Goal: Task Accomplishment & Management: Manage account settings

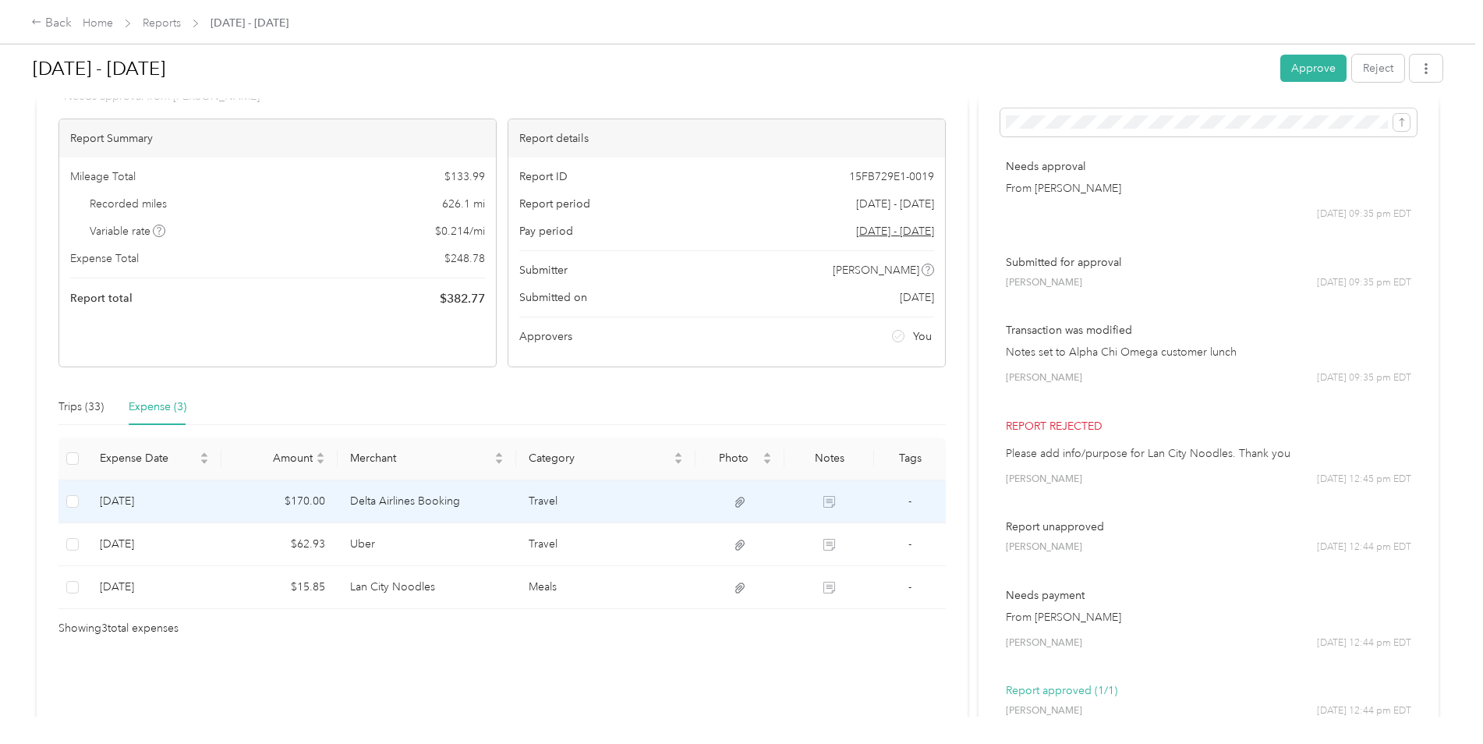
scroll to position [78, 0]
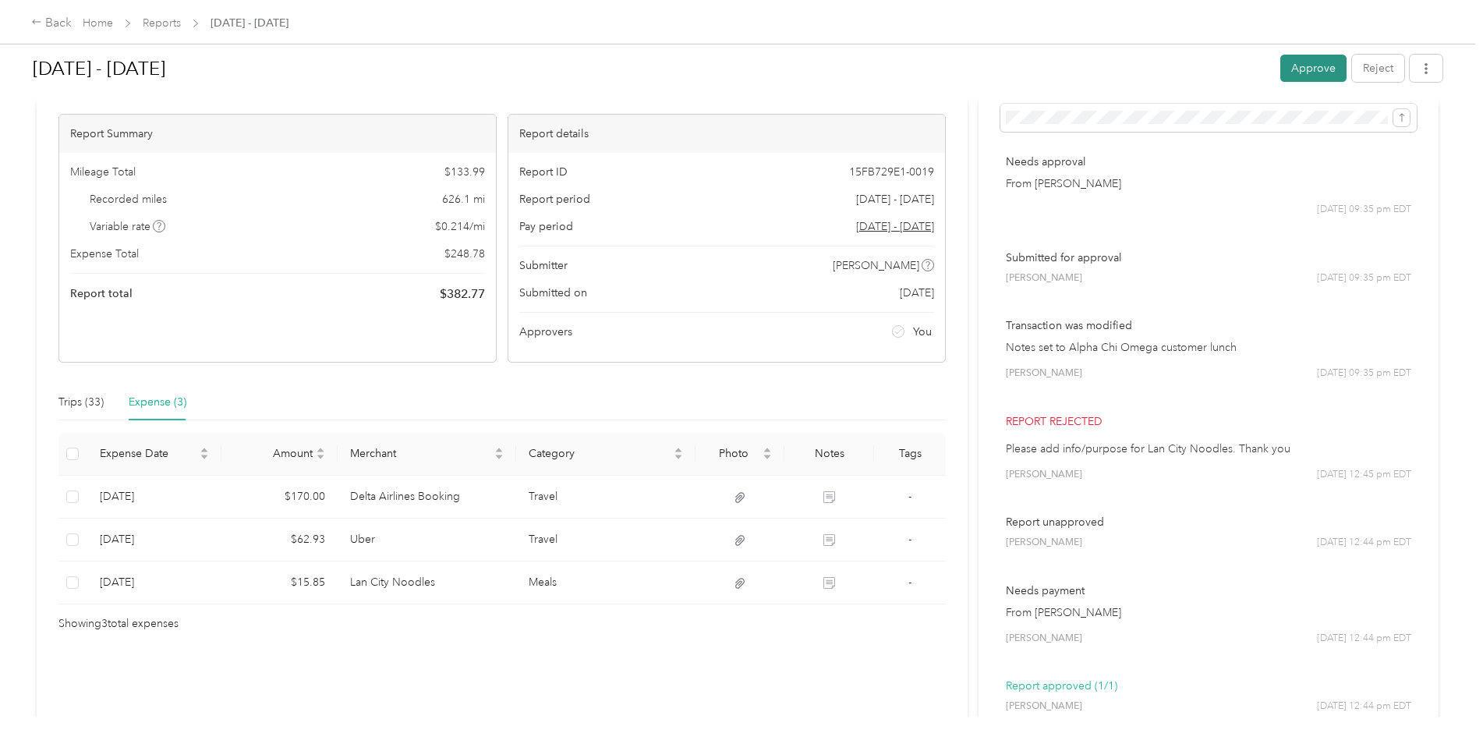
click at [1295, 62] on button "Approve" at bounding box center [1314, 68] width 66 height 27
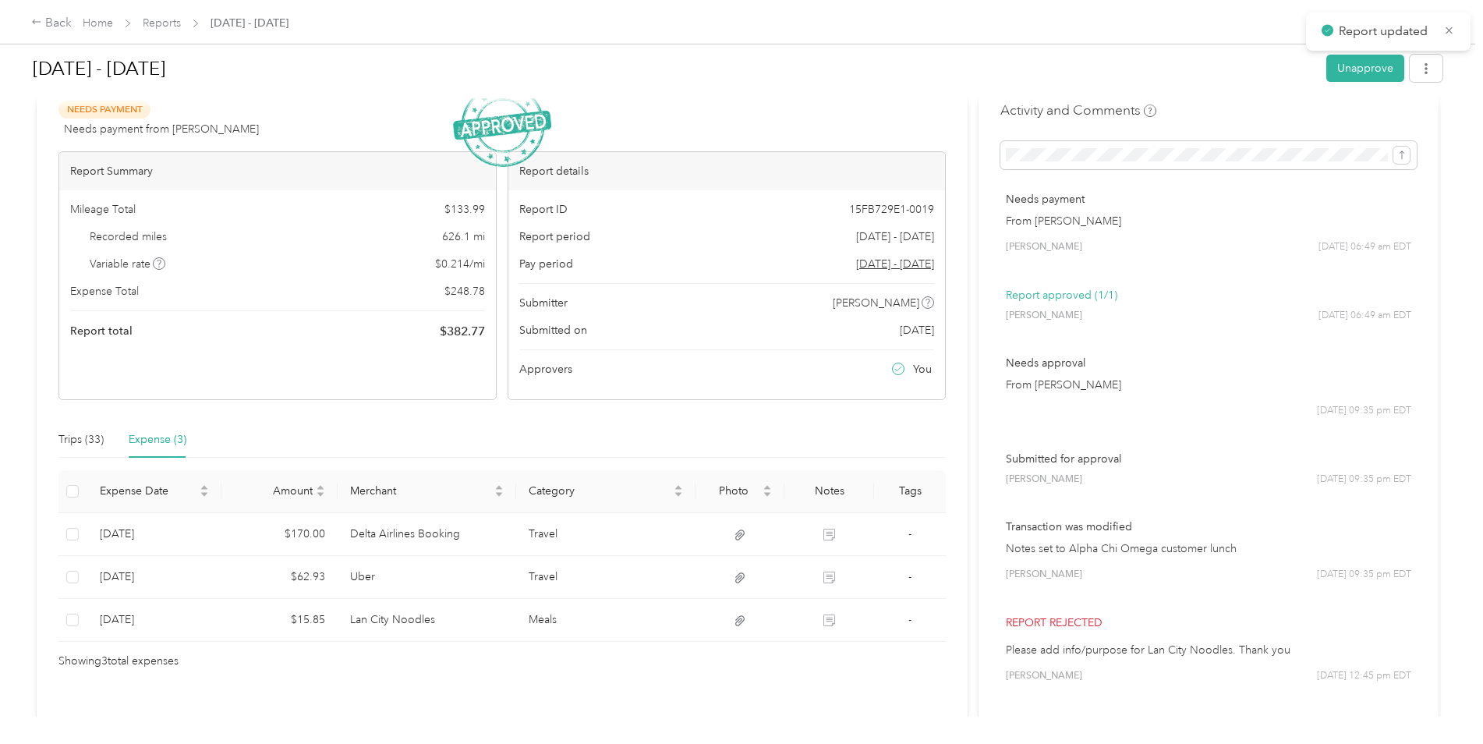
scroll to position [0, 0]
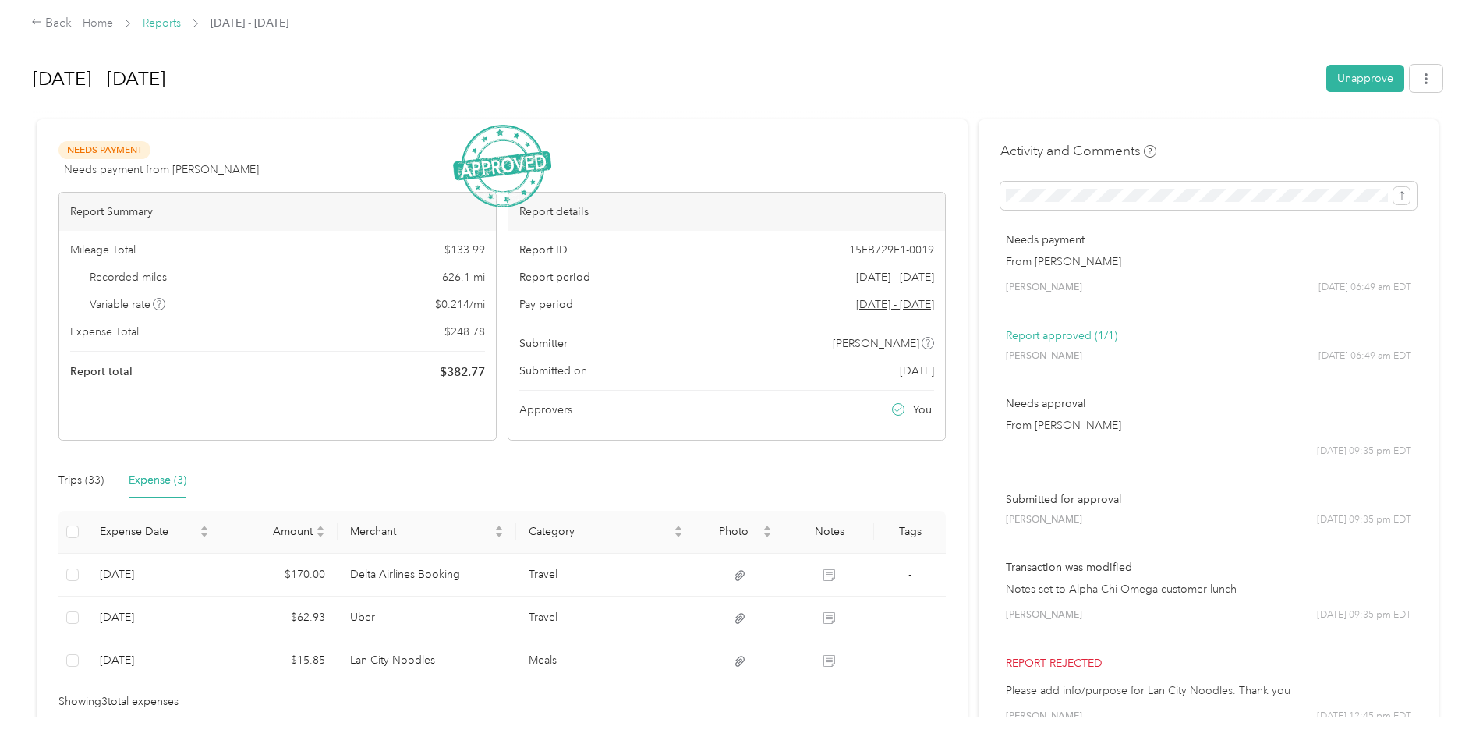
click at [154, 20] on link "Reports" at bounding box center [162, 22] width 38 height 13
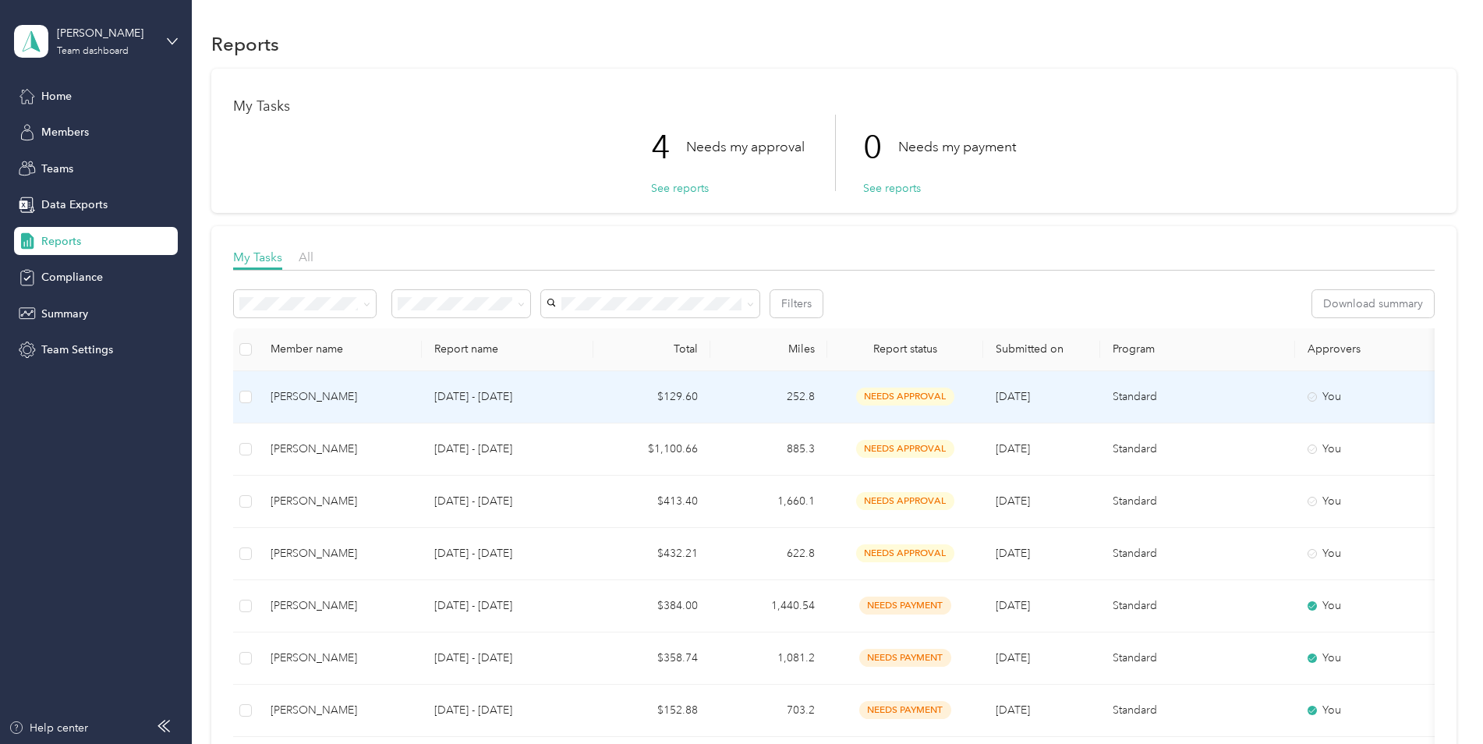
click at [906, 393] on span "needs approval" at bounding box center [905, 397] width 98 height 18
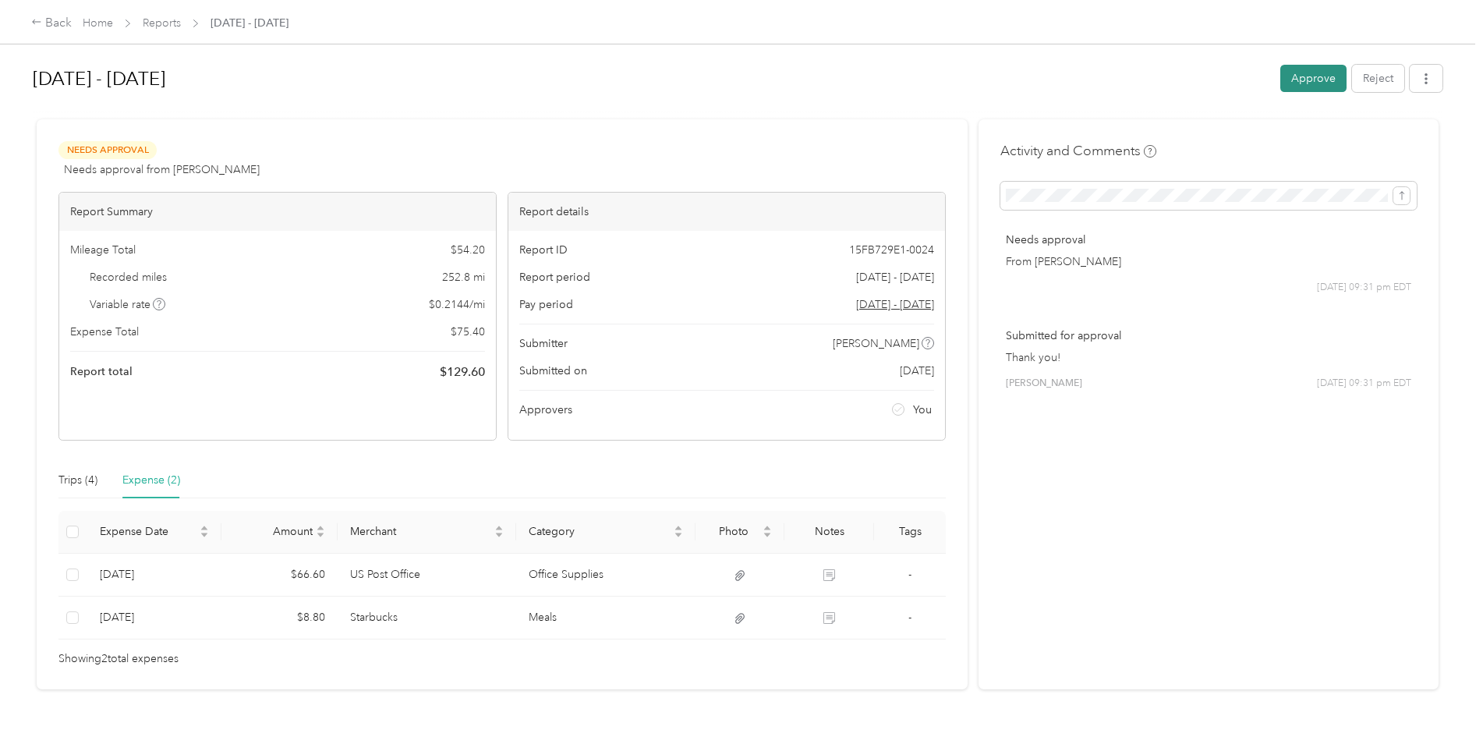
drag, startPoint x: 1311, startPoint y: 83, endPoint x: 1290, endPoint y: 87, distance: 21.4
click at [1310, 83] on button "Approve" at bounding box center [1314, 78] width 66 height 27
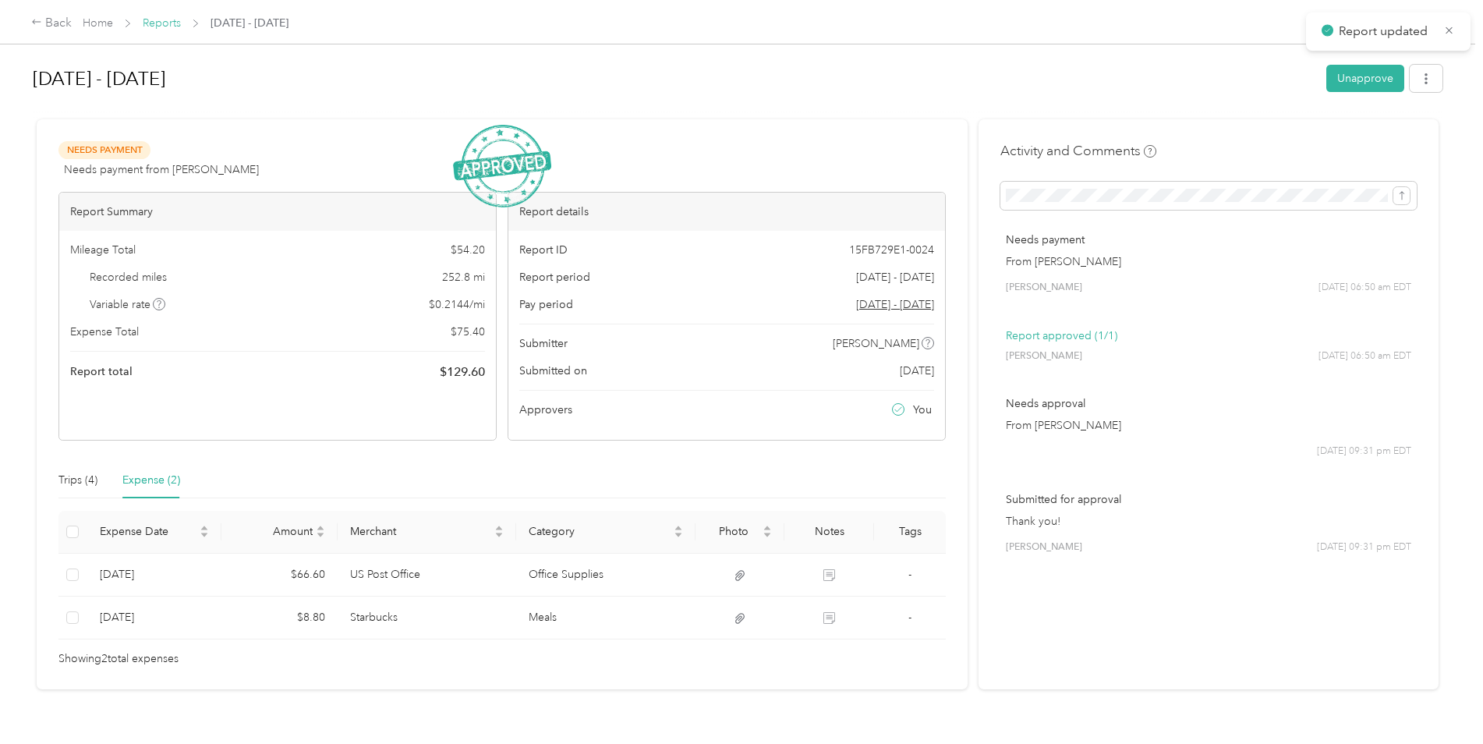
click at [165, 24] on link "Reports" at bounding box center [162, 22] width 38 height 13
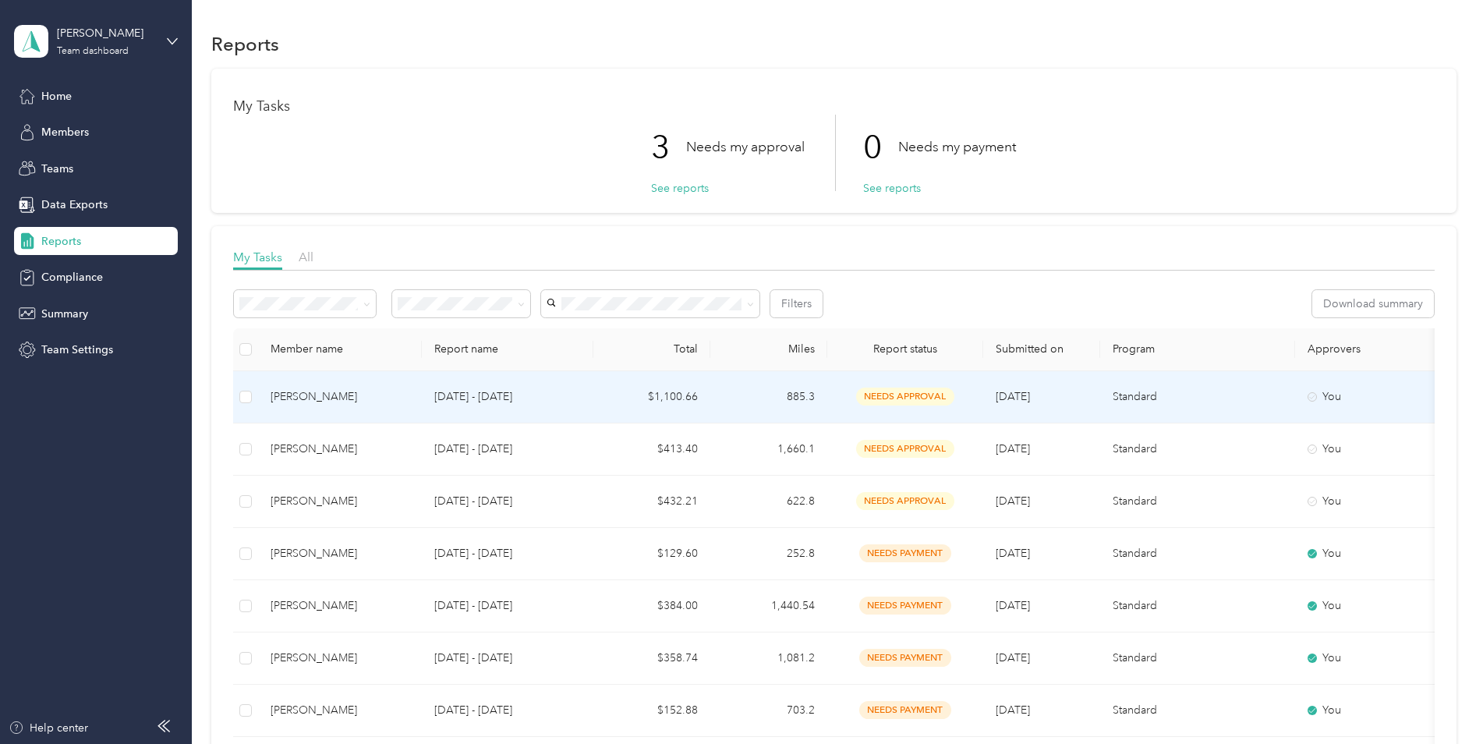
click at [881, 395] on span "needs approval" at bounding box center [905, 397] width 98 height 18
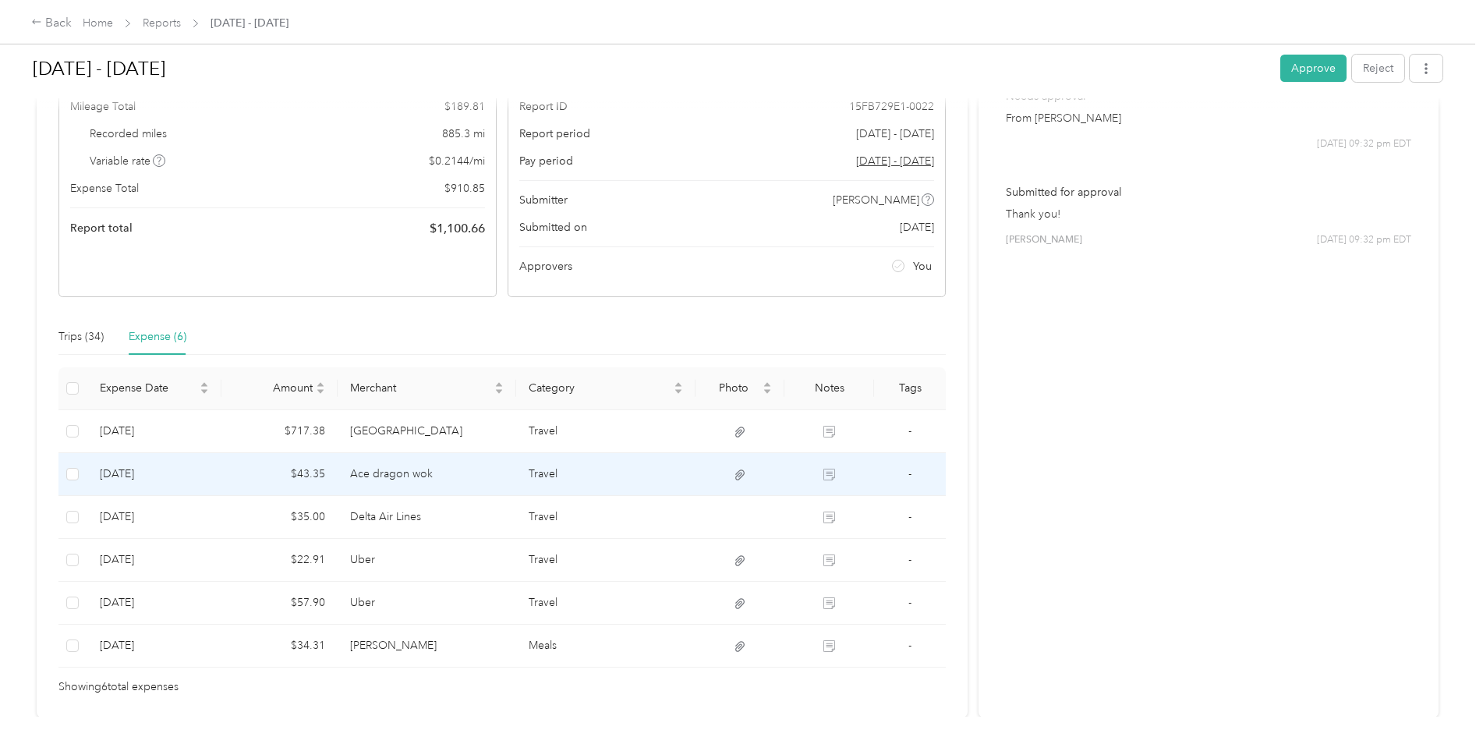
scroll to position [156, 0]
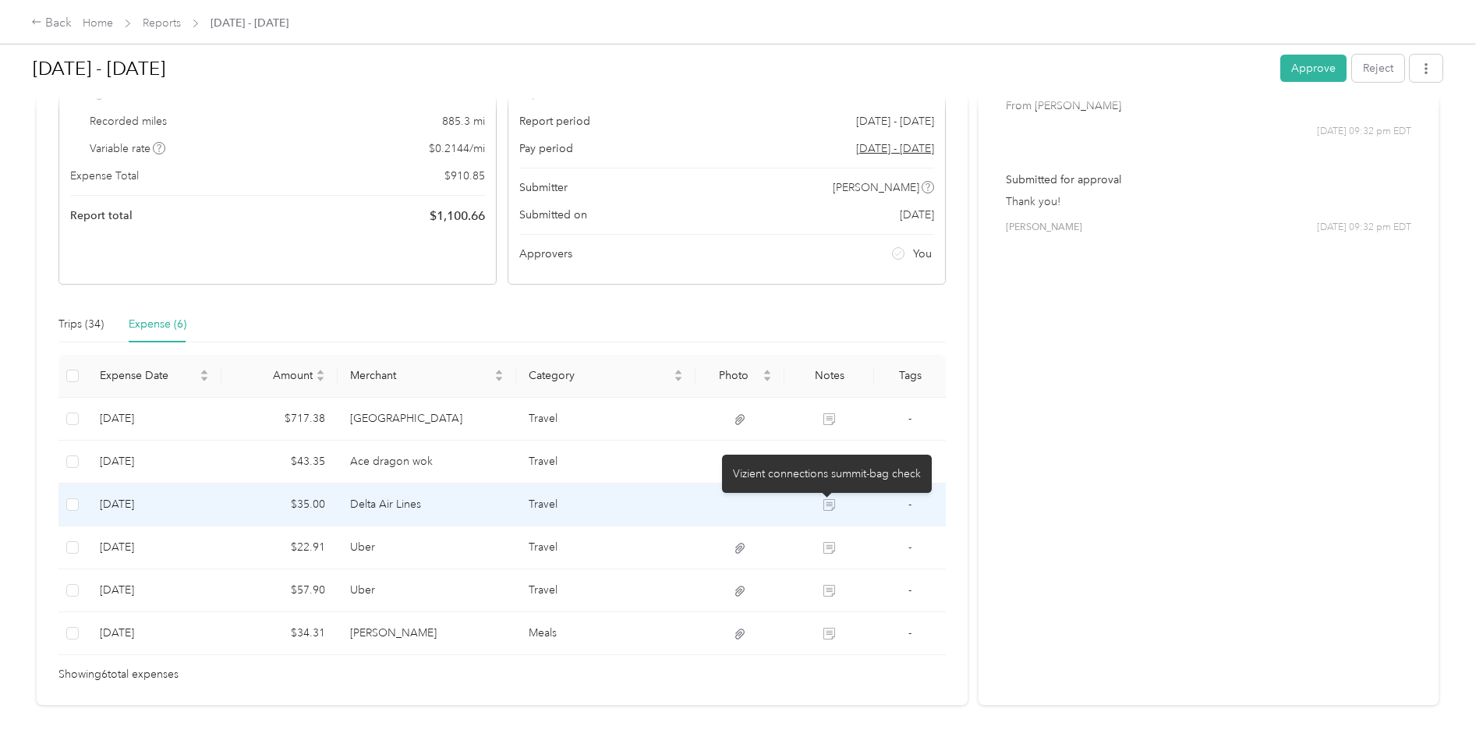
click at [827, 507] on icon at bounding box center [830, 505] width 12 height 12
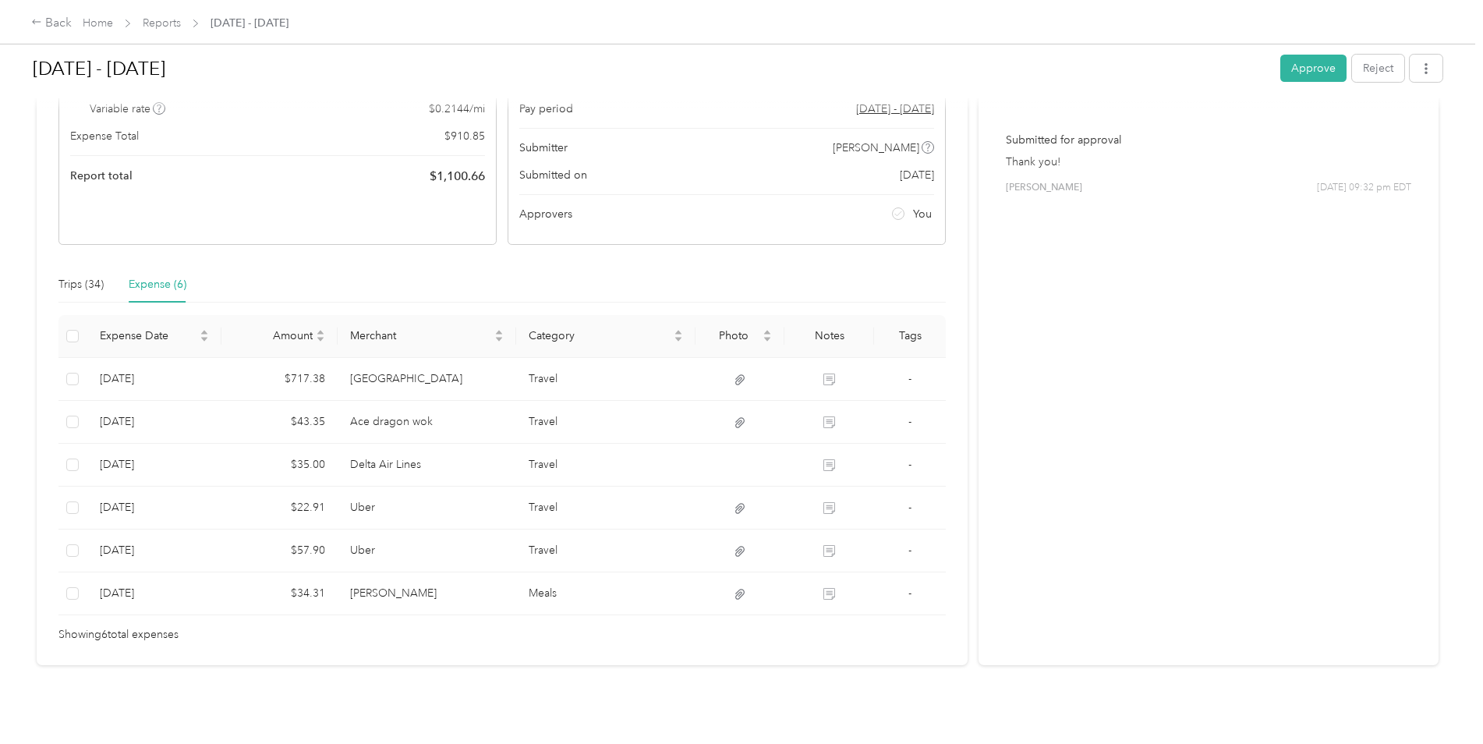
scroll to position [191, 0]
click at [1292, 67] on button "Approve" at bounding box center [1314, 68] width 66 height 27
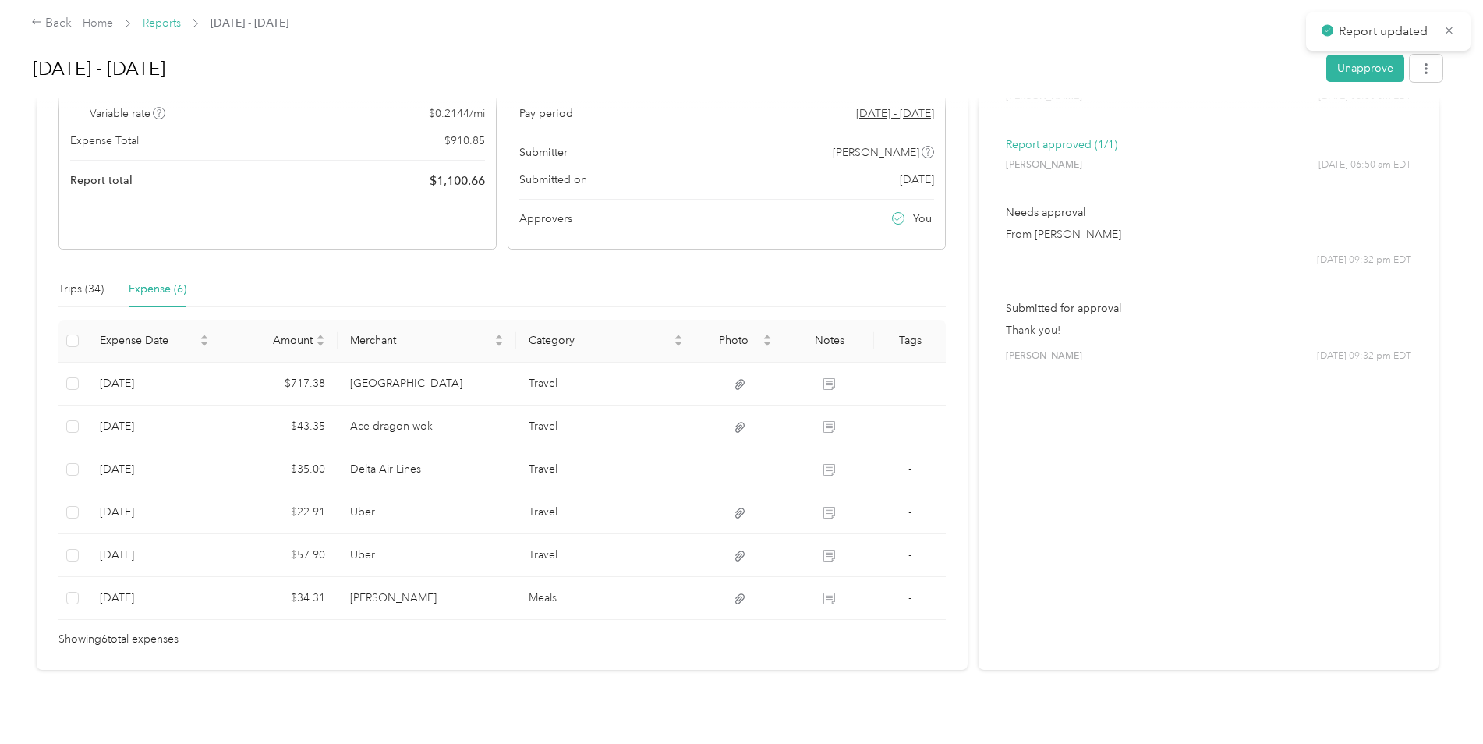
click at [154, 23] on link "Reports" at bounding box center [162, 22] width 38 height 13
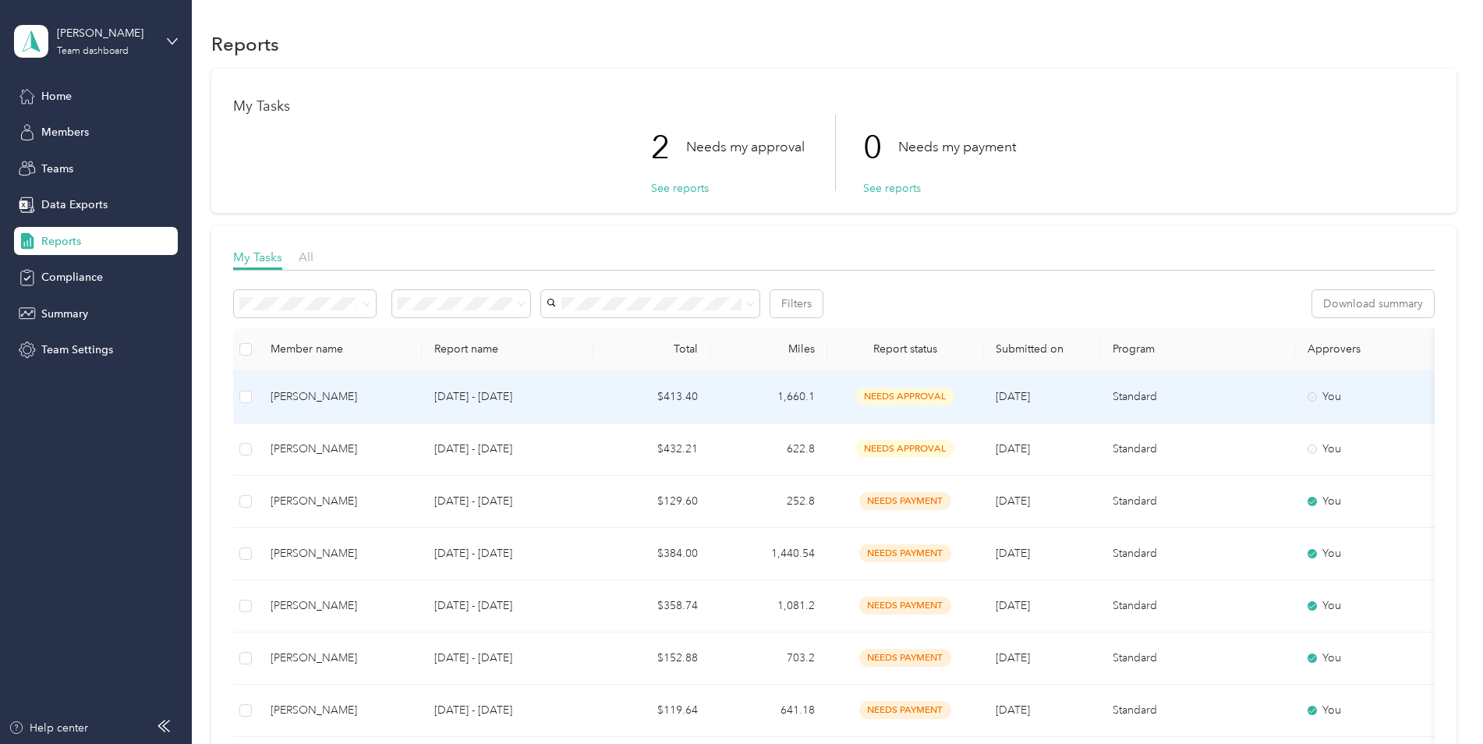
click at [890, 393] on span "needs approval" at bounding box center [905, 397] width 98 height 18
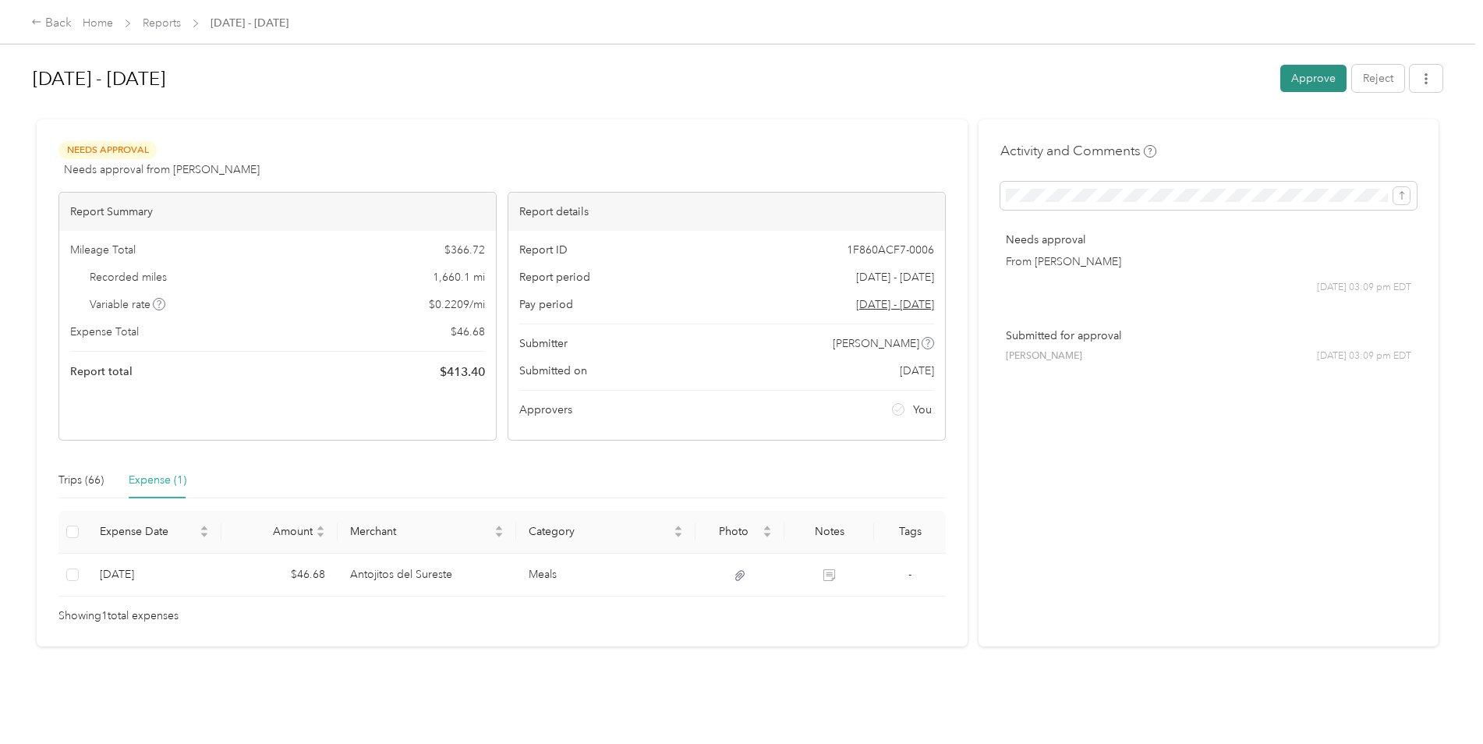
click at [1291, 81] on button "Approve" at bounding box center [1314, 78] width 66 height 27
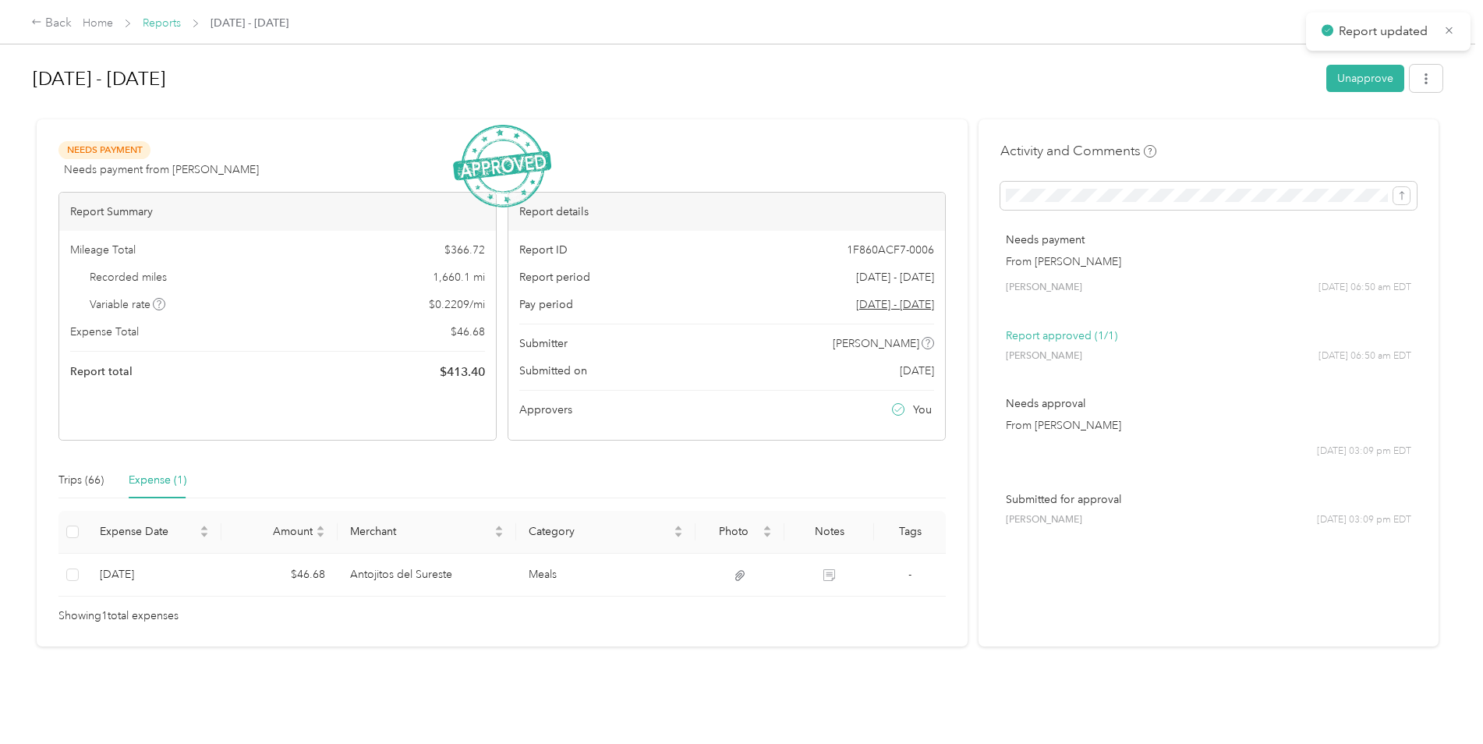
click at [163, 20] on link "Reports" at bounding box center [162, 22] width 38 height 13
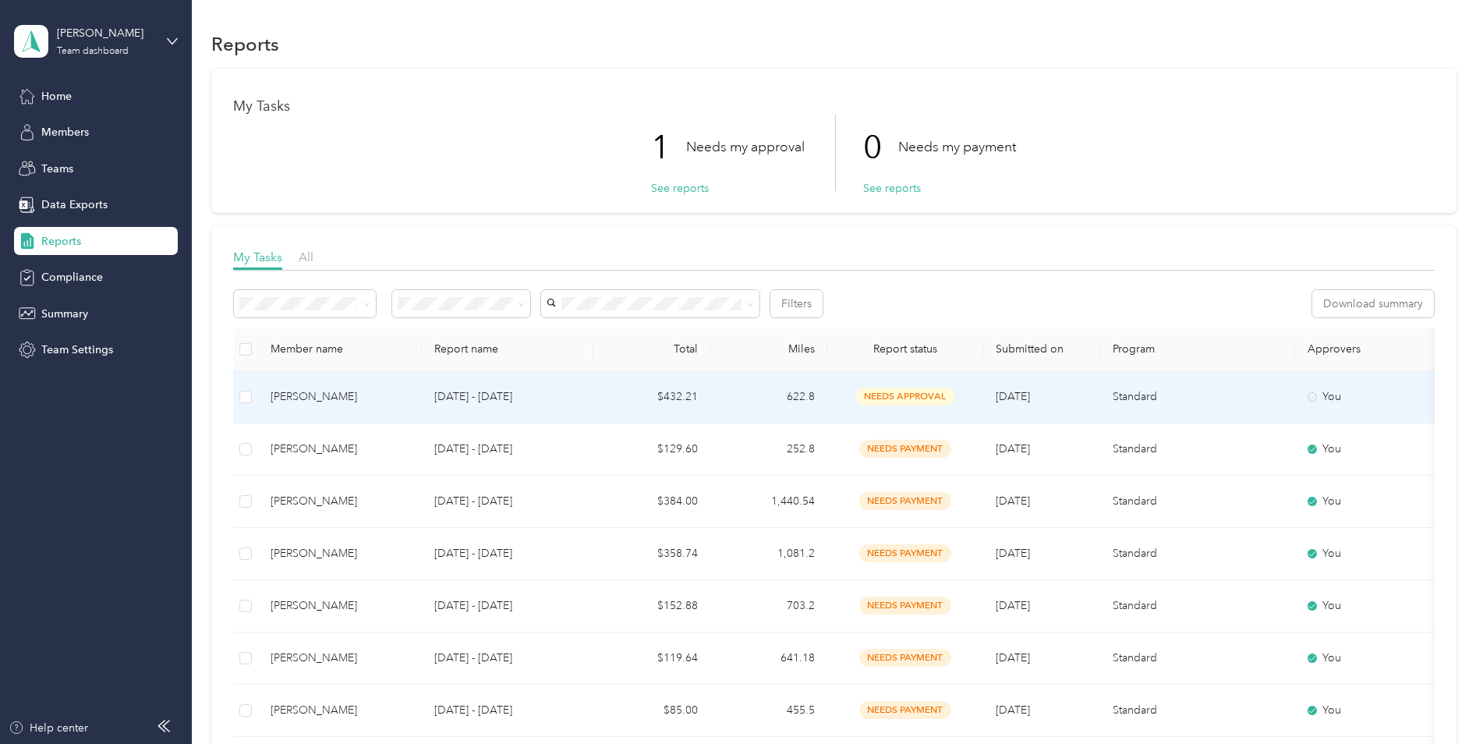
click at [923, 390] on span "needs approval" at bounding box center [905, 397] width 98 height 18
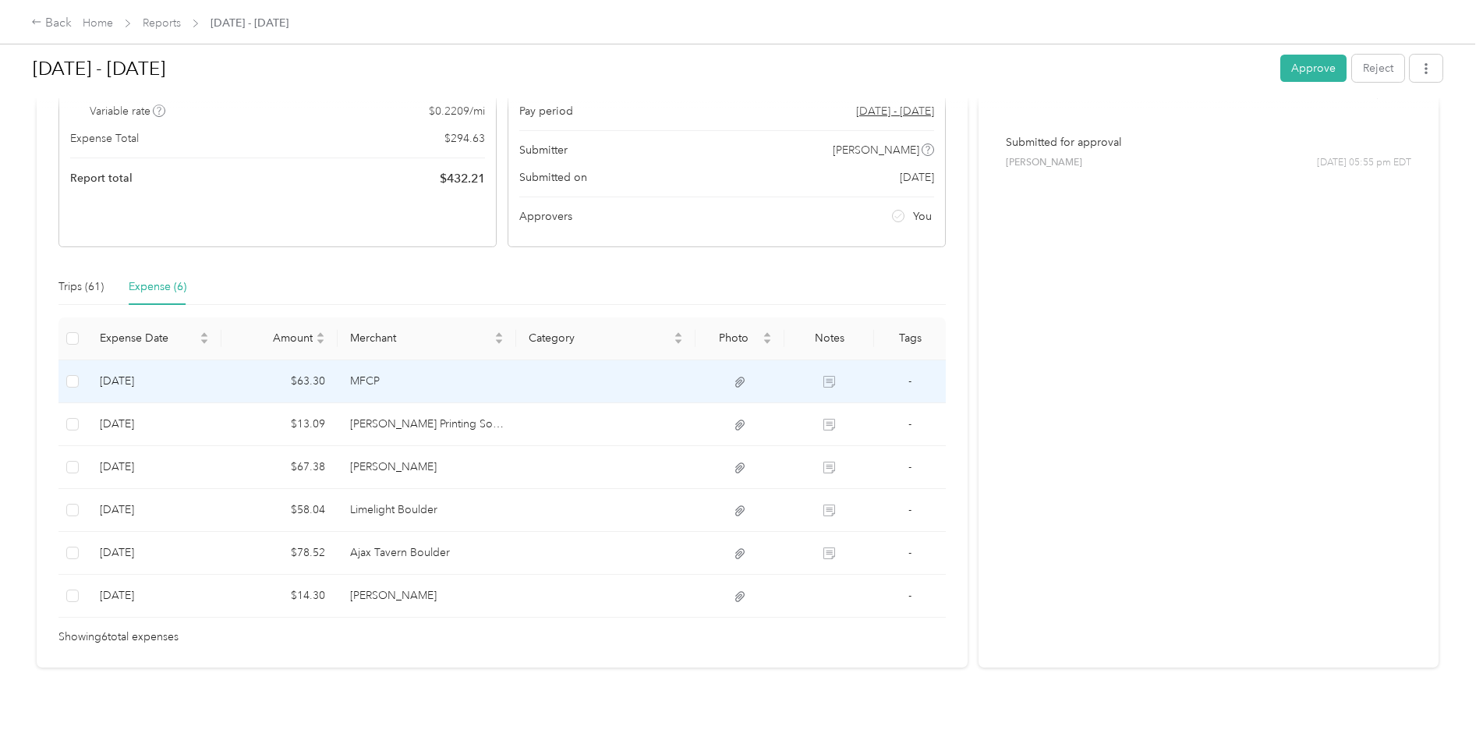
scroll to position [211, 0]
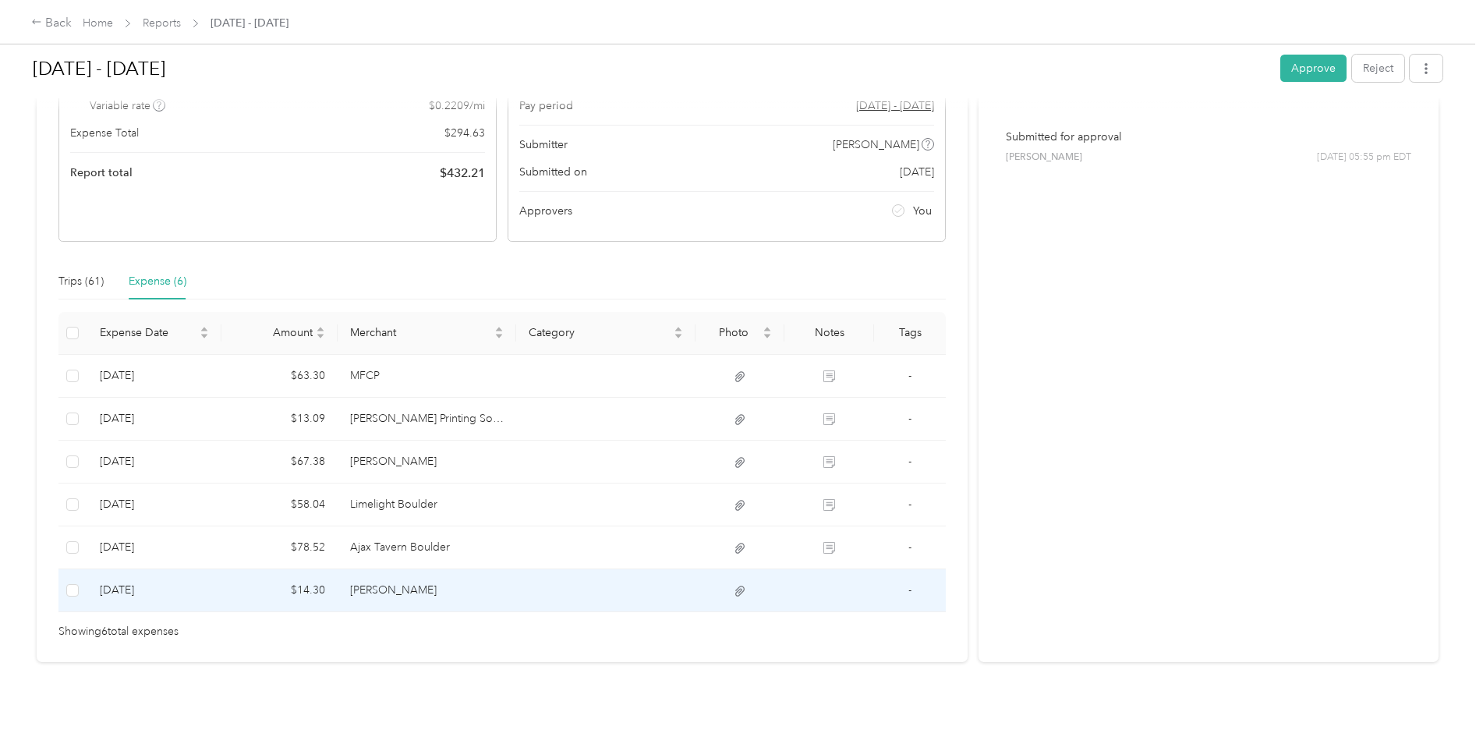
click at [827, 579] on td at bounding box center [830, 590] width 90 height 43
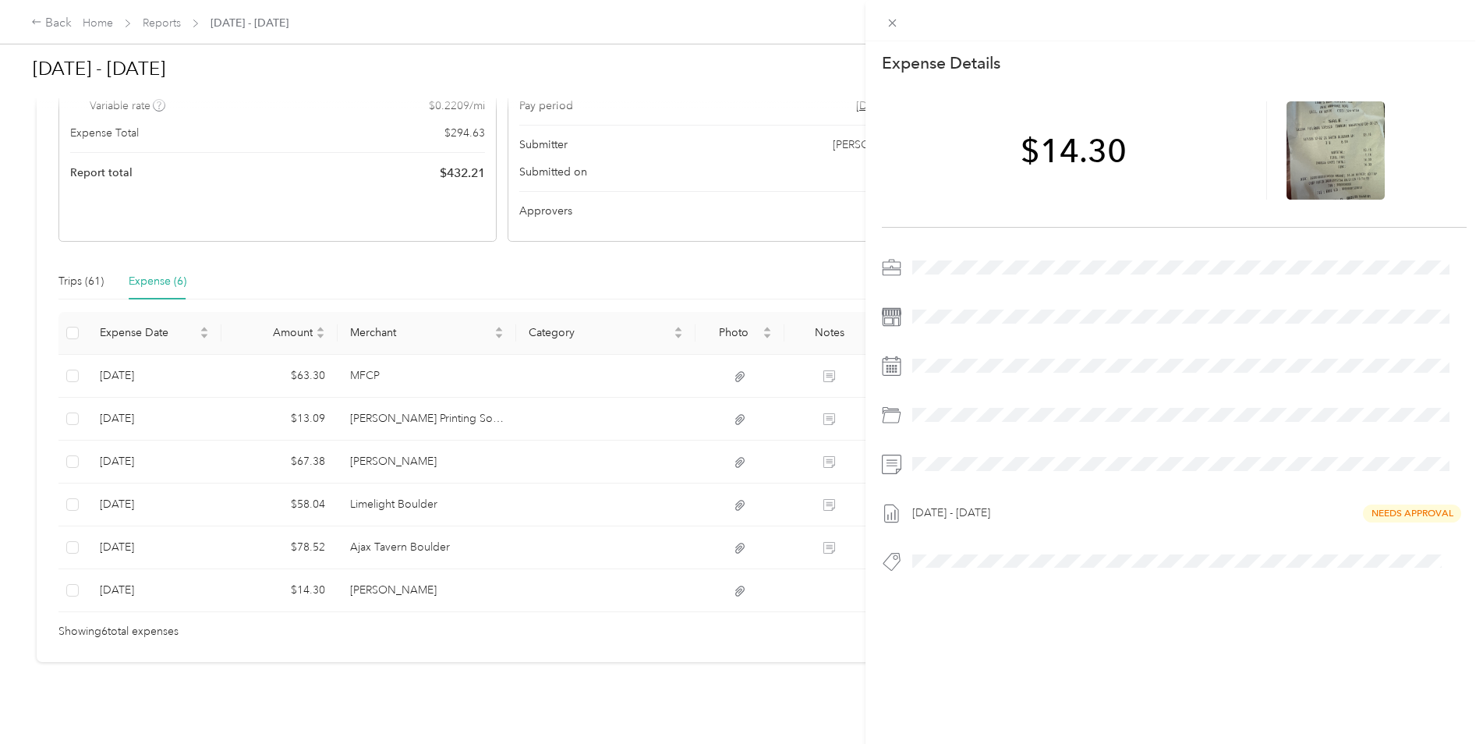
click at [886, 461] on icon at bounding box center [891, 464] width 19 height 19
click at [295, 575] on div "This expense cannot be edited because it is either under review, approved, or p…" at bounding box center [741, 372] width 1483 height 744
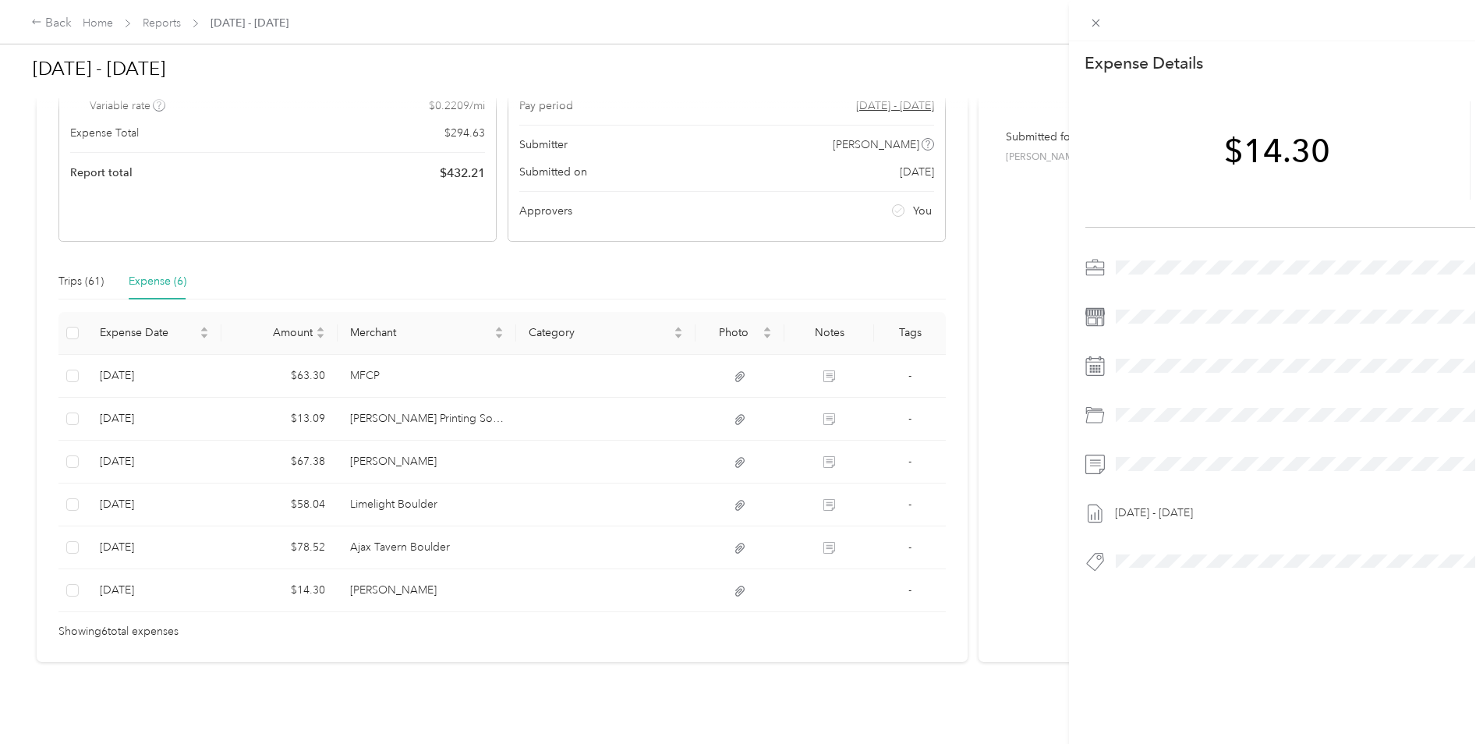
click at [295, 574] on div at bounding box center [741, 372] width 1483 height 744
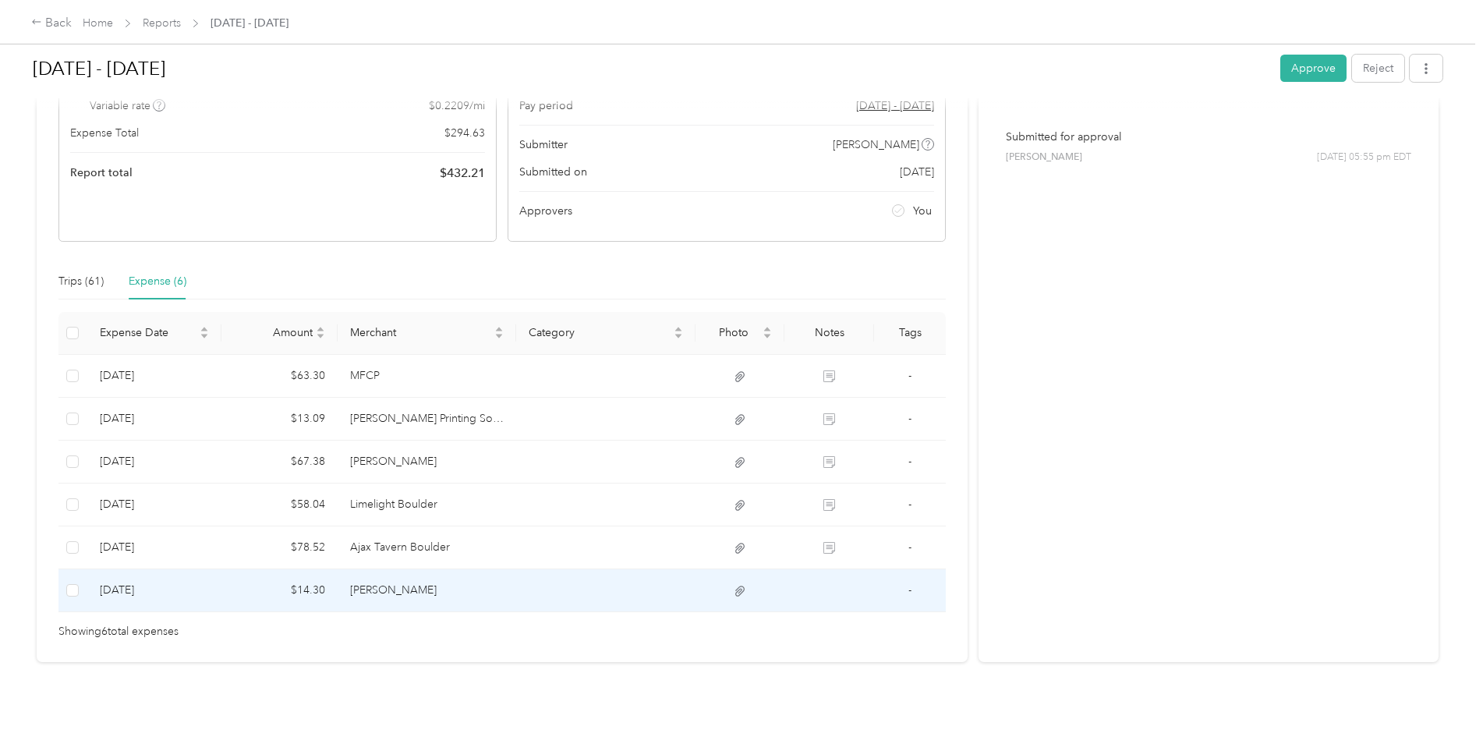
click at [730, 574] on td at bounding box center [741, 590] width 90 height 43
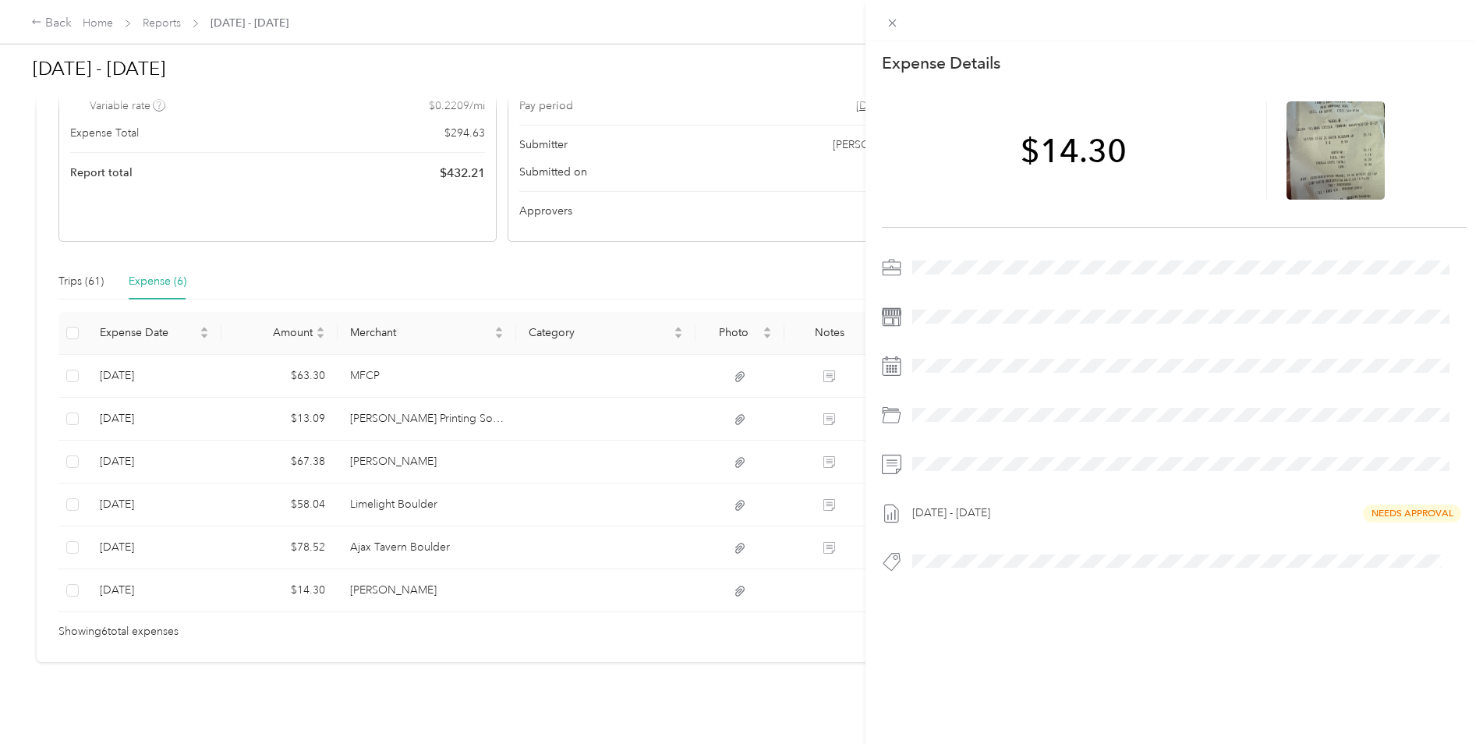
click at [942, 473] on span at bounding box center [1187, 464] width 561 height 25
click at [925, 414] on div at bounding box center [1187, 414] width 561 height 25
click at [966, 472] on span at bounding box center [1187, 464] width 561 height 25
click at [895, 22] on icon at bounding box center [892, 22] width 13 height 13
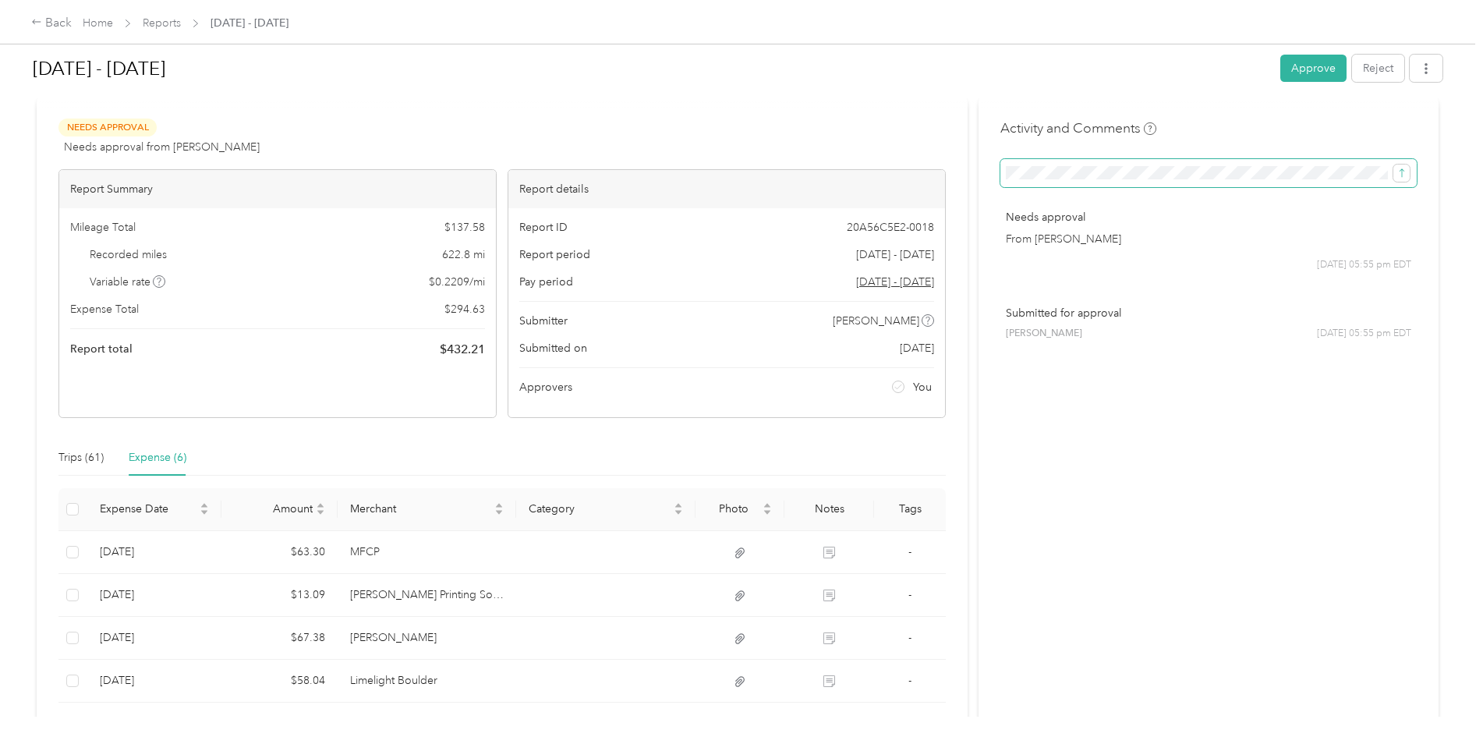
scroll to position [0, 0]
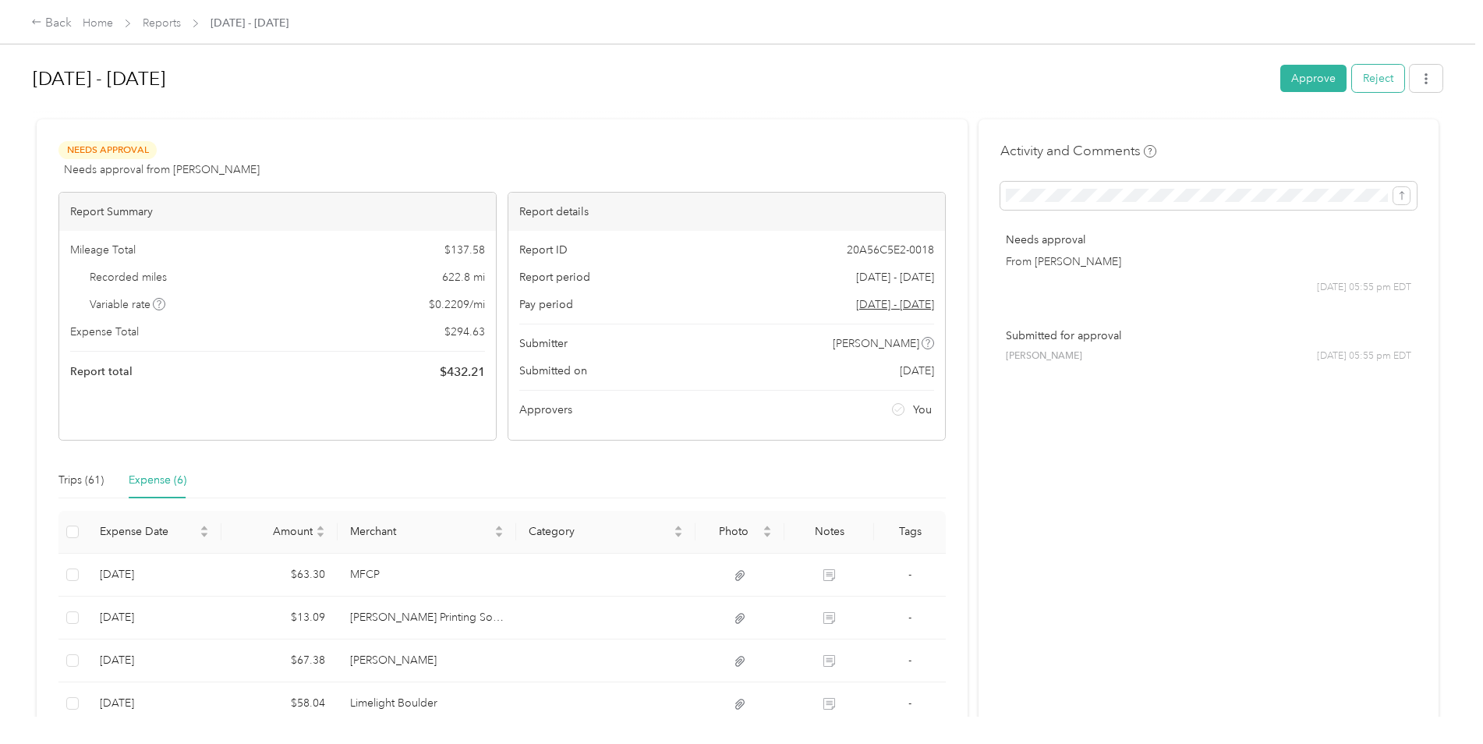
click at [1370, 77] on button "Reject" at bounding box center [1378, 78] width 52 height 27
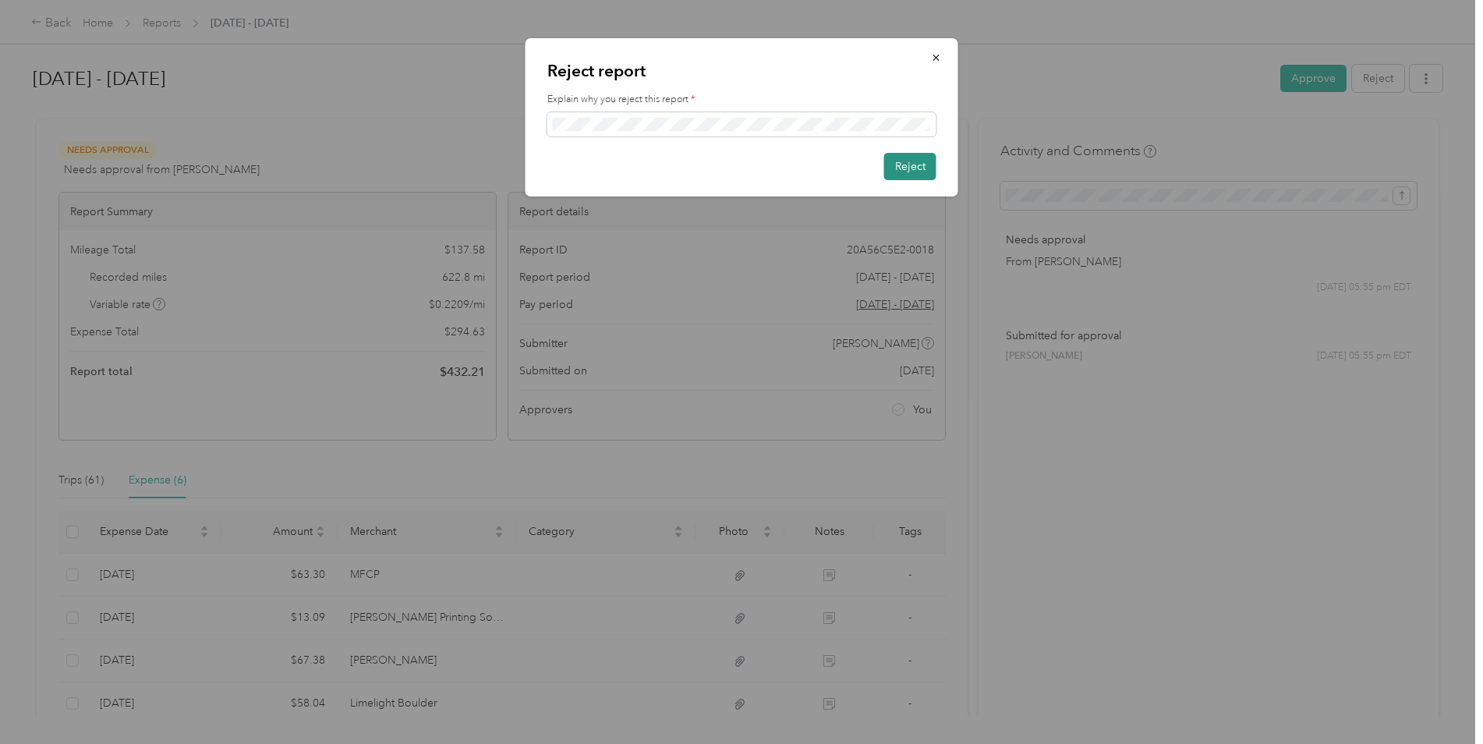
click at [909, 168] on button "Reject" at bounding box center [910, 166] width 52 height 27
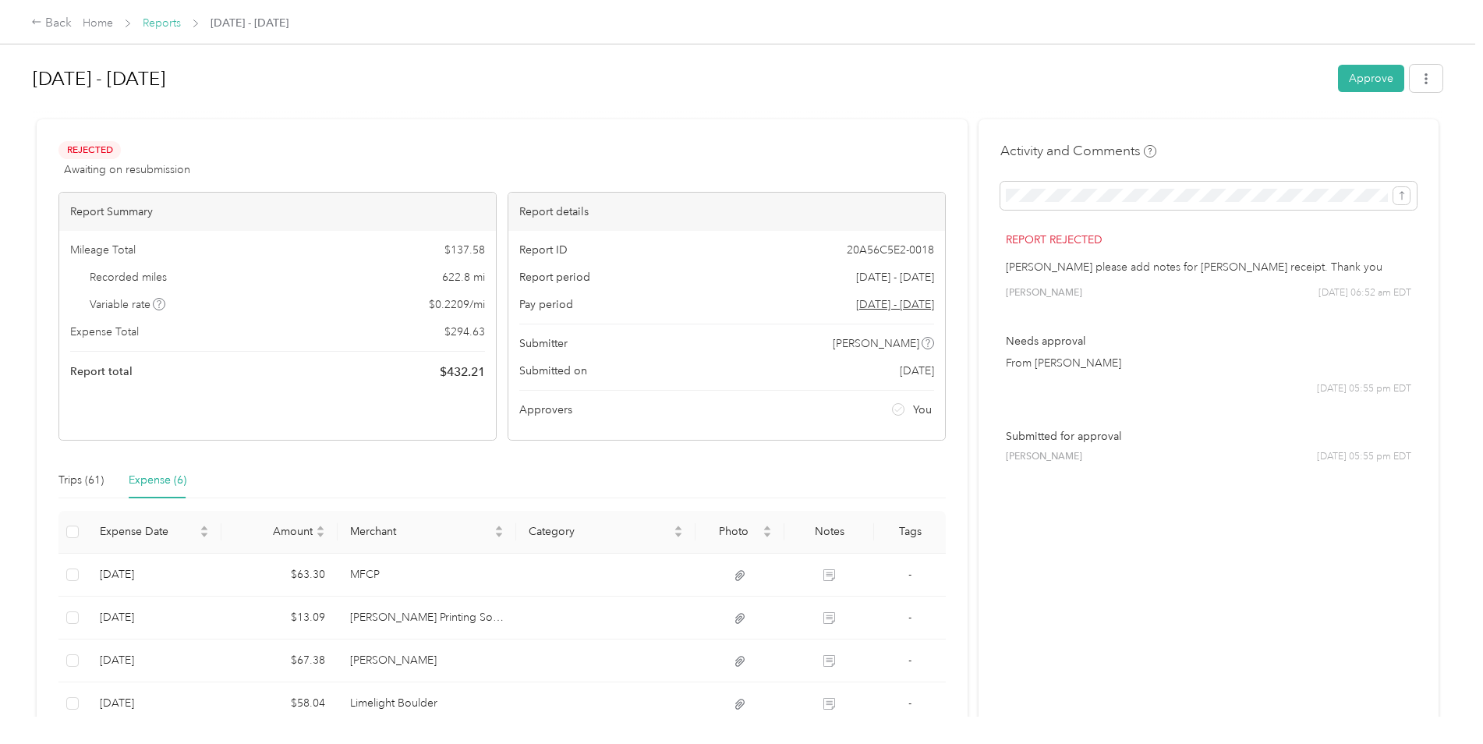
click at [154, 21] on link "Reports" at bounding box center [162, 22] width 38 height 13
